Goal: Find specific page/section: Find specific page/section

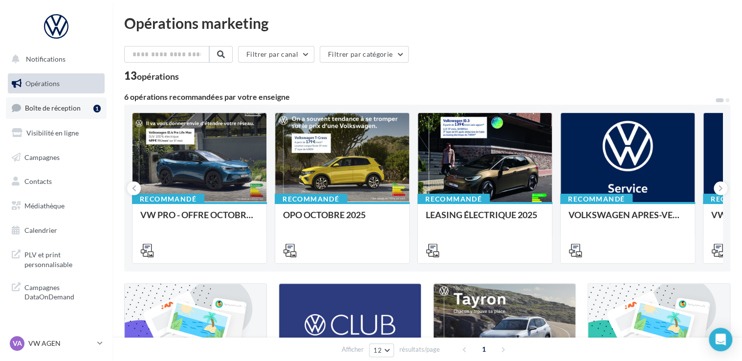
drag, startPoint x: 0, startPoint y: 0, endPoint x: 56, endPoint y: 107, distance: 120.6
click at [56, 107] on span "Boîte de réception" at bounding box center [53, 108] width 56 height 8
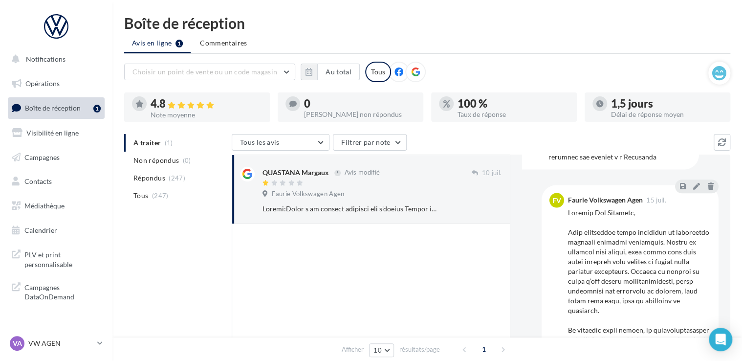
scroll to position [1026, 0]
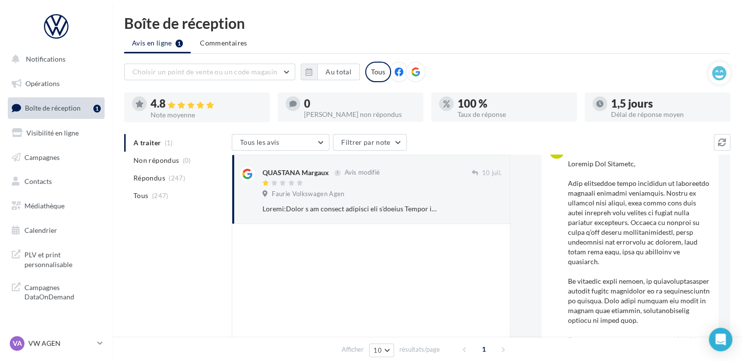
click at [616, 207] on div at bounding box center [639, 339] width 143 height 362
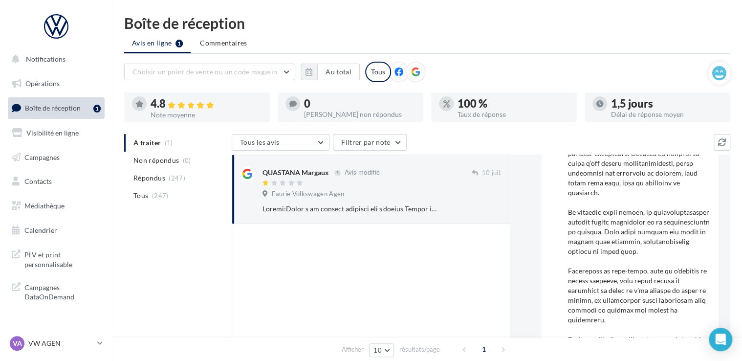
scroll to position [1104, 0]
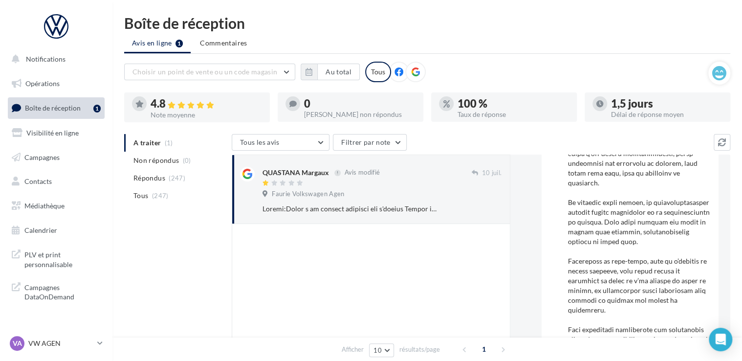
click at [647, 234] on div at bounding box center [639, 261] width 143 height 362
click at [633, 247] on div at bounding box center [639, 261] width 143 height 362
click at [654, 260] on div at bounding box center [639, 261] width 143 height 362
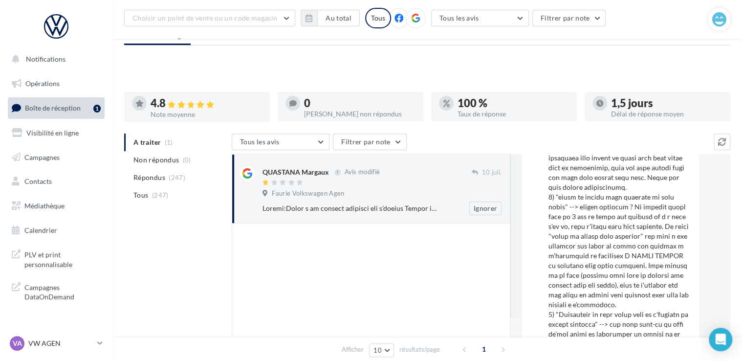
scroll to position [0, 0]
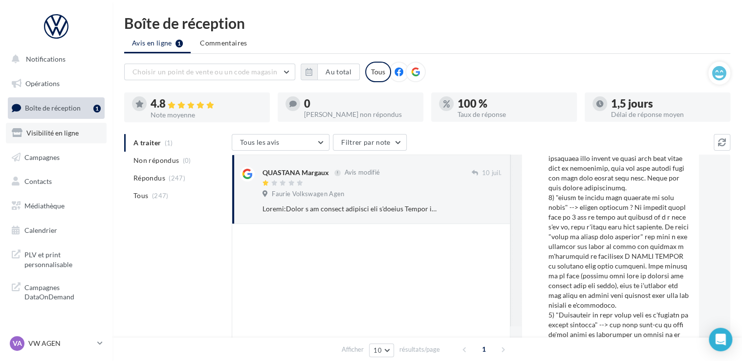
click at [54, 132] on span "Visibilité en ligne" at bounding box center [52, 133] width 52 height 8
